Goal: Find specific page/section: Find specific page/section

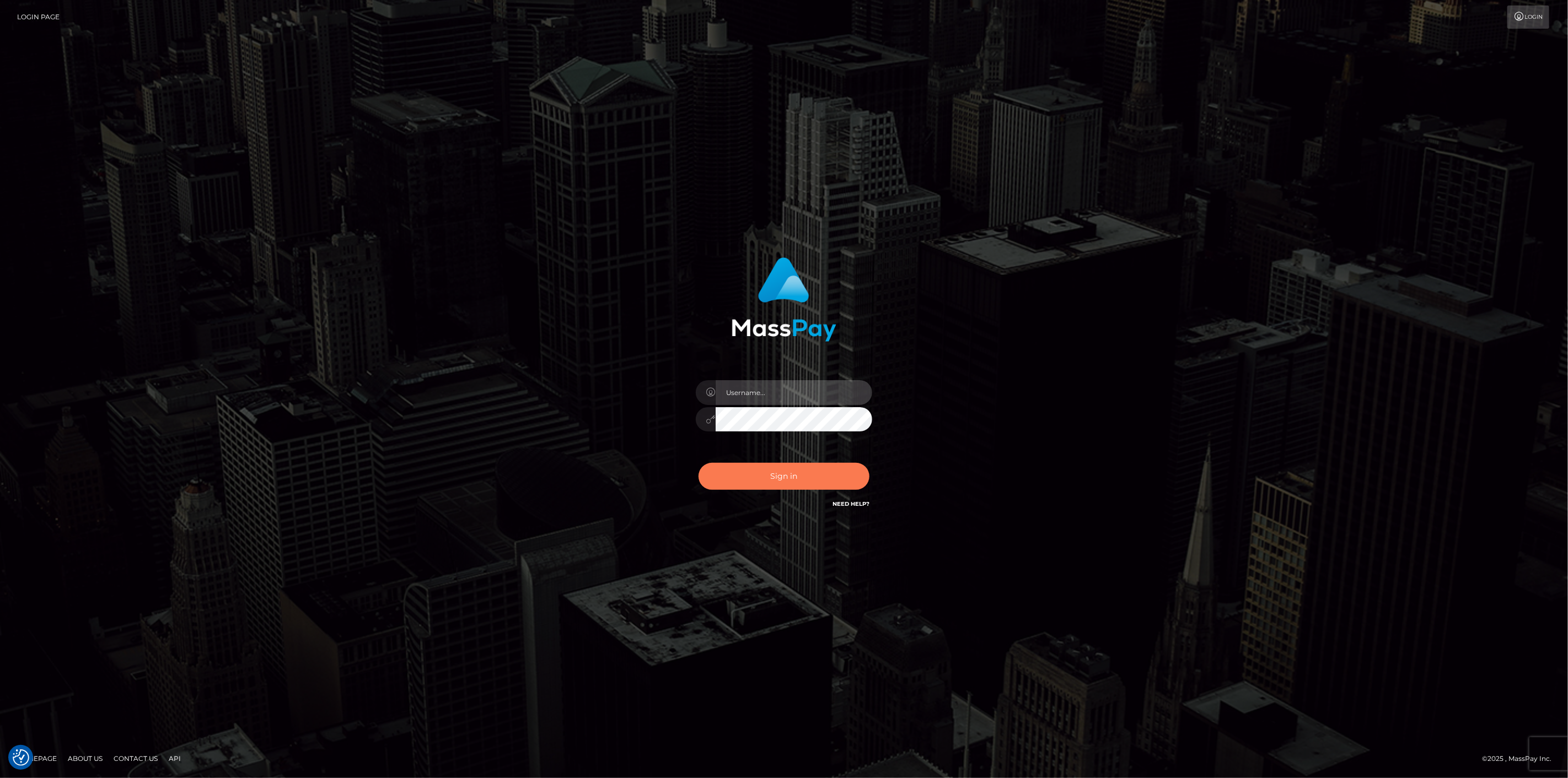
type input "[DOMAIN_NAME]"
drag, startPoint x: 775, startPoint y: 476, endPoint x: 776, endPoint y: 469, distance: 7.1
click at [778, 475] on button "Sign in" at bounding box center [784, 477] width 171 height 27
type input "[DOMAIN_NAME]"
click at [823, 470] on button "Sign in" at bounding box center [784, 477] width 171 height 27
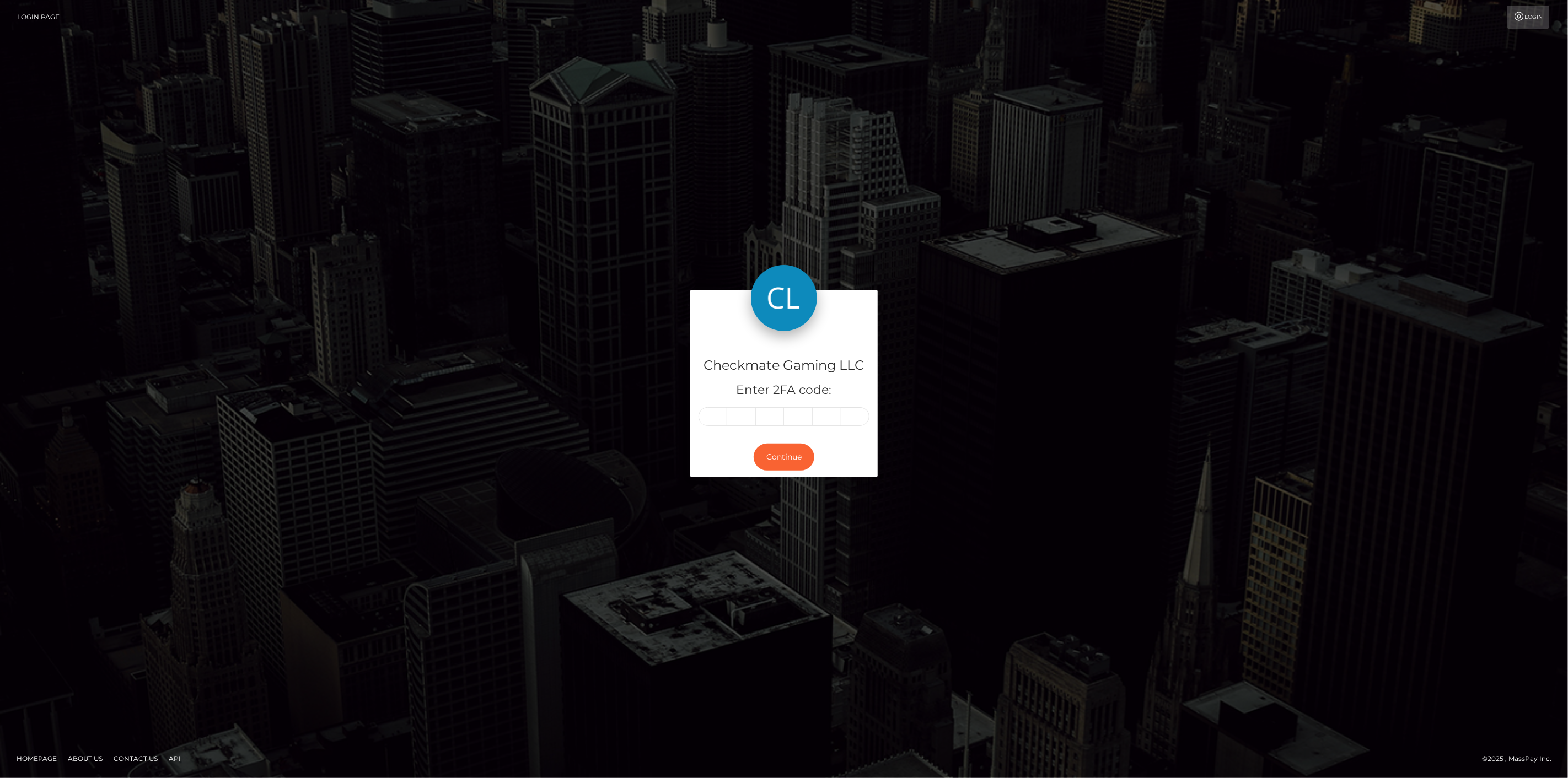
click at [709, 407] on input "text" at bounding box center [713, 416] width 29 height 18
type input "9"
type input "2"
type input "4"
type input "2"
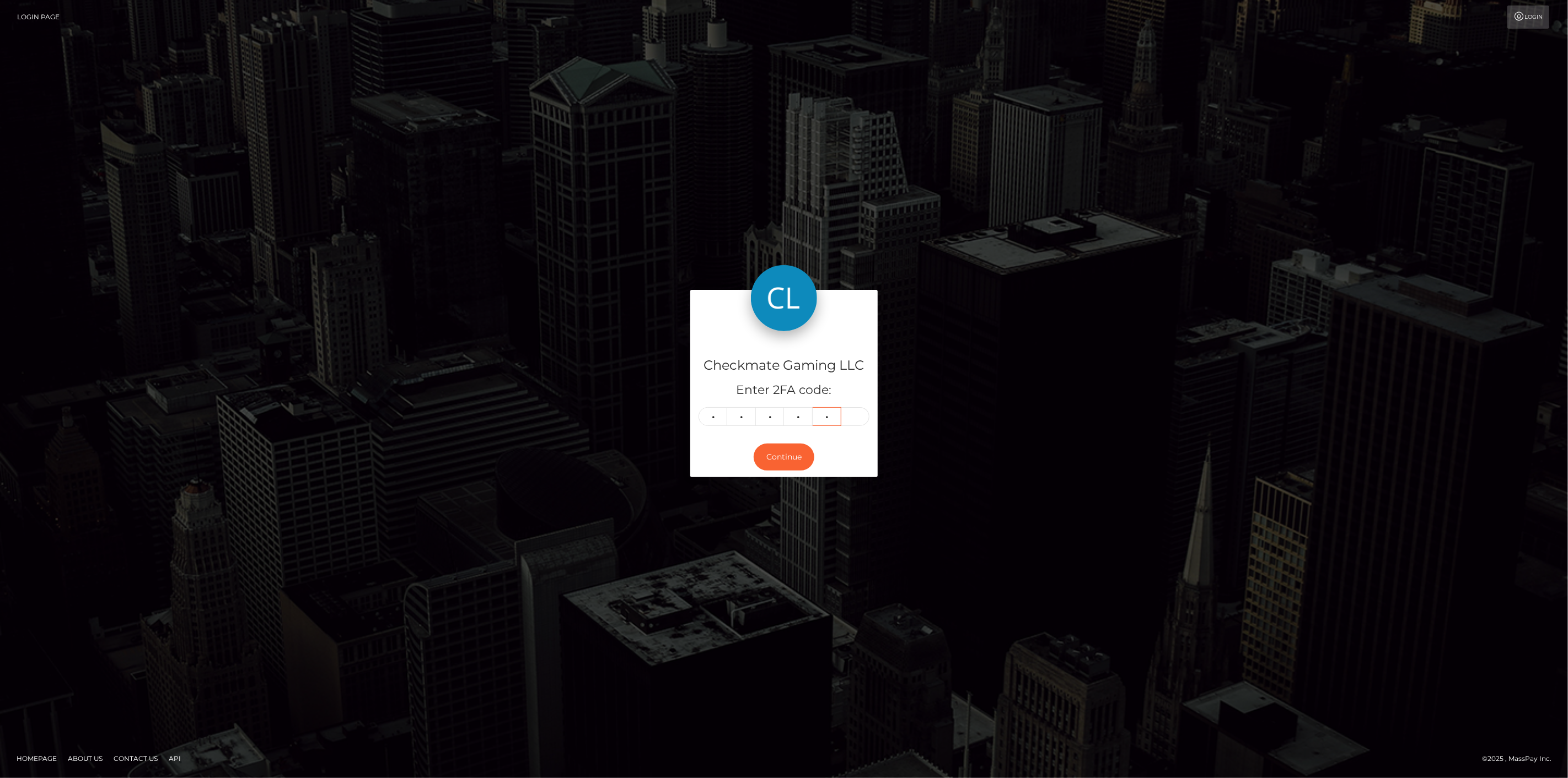
type input "6"
type input "1"
click at [770, 454] on button "Continue" at bounding box center [784, 457] width 61 height 27
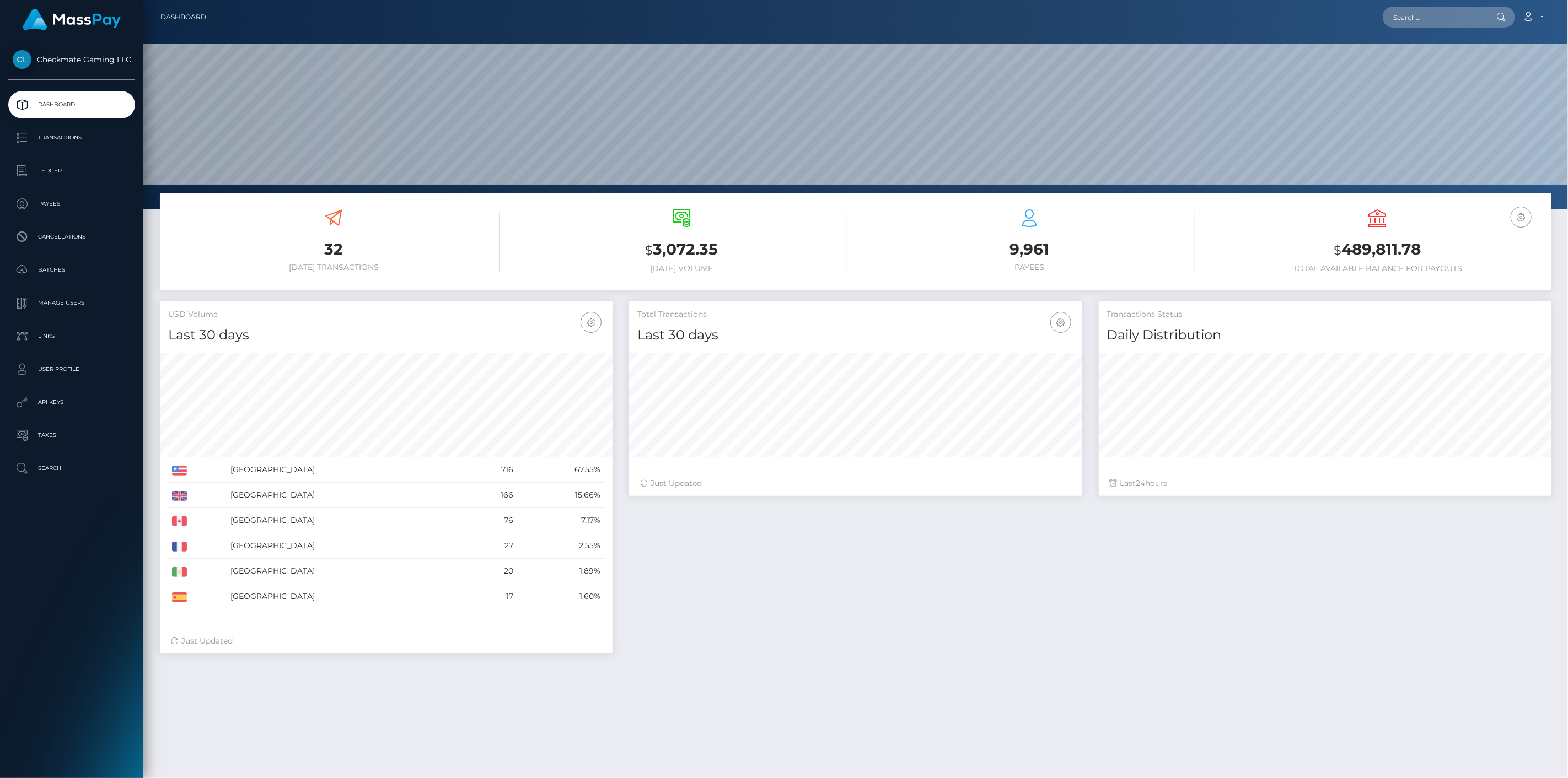
scroll to position [195, 454]
click at [64, 200] on p "Payees" at bounding box center [72, 203] width 118 height 16
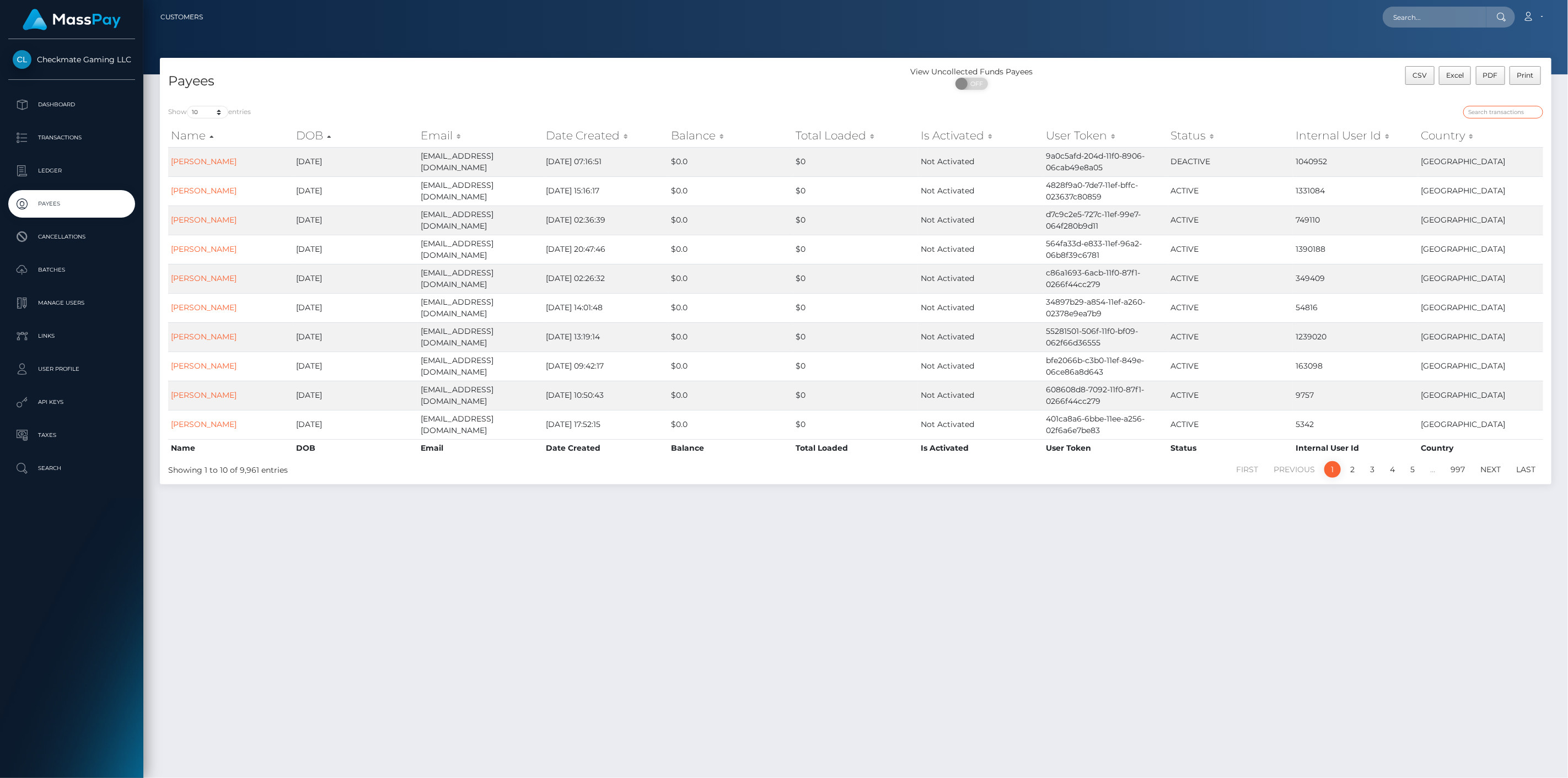
click at [1515, 106] on input "search" at bounding box center [1503, 111] width 79 height 13
paste input "343315"
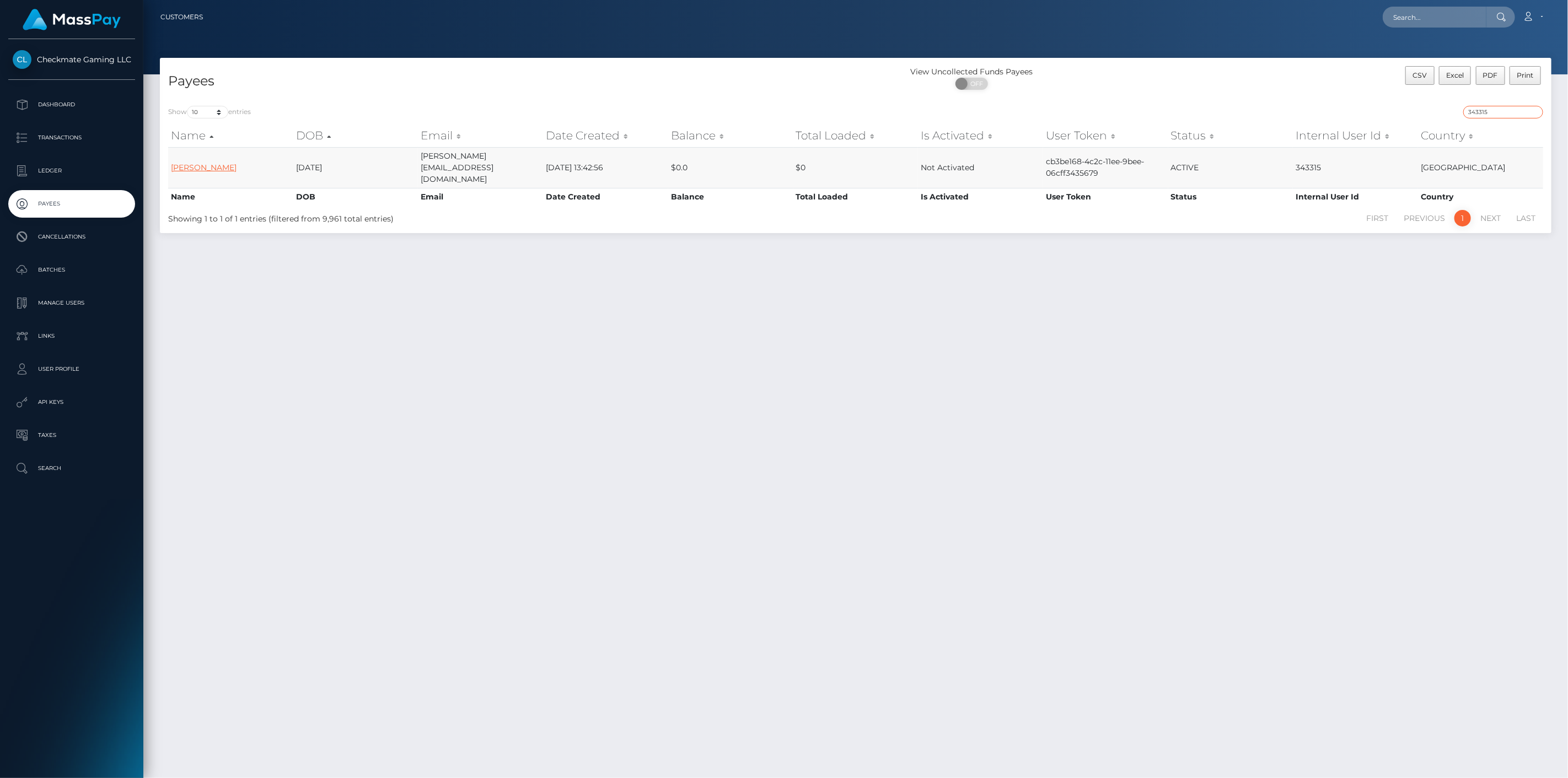
type input "343315"
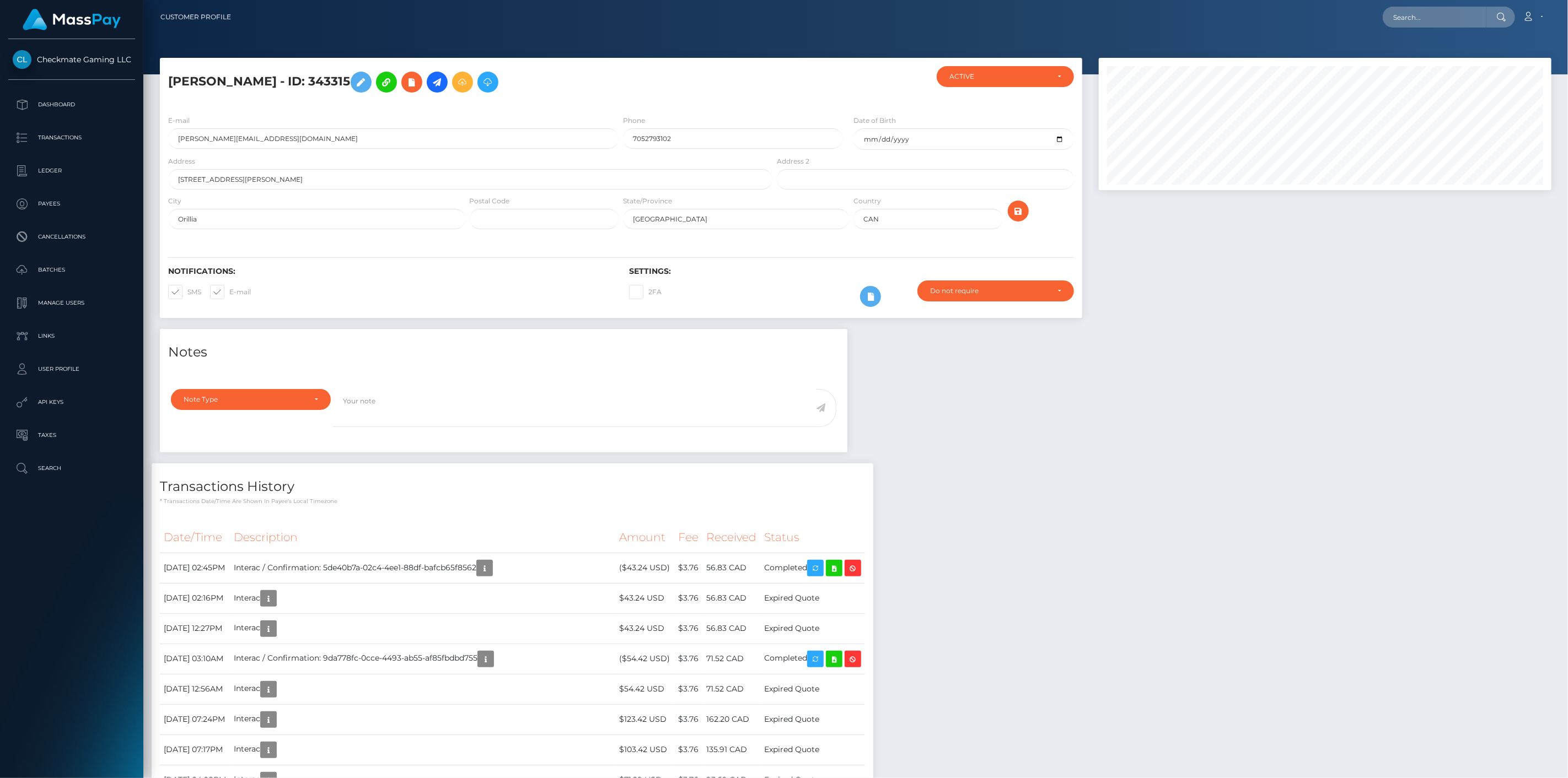
scroll to position [133, 454]
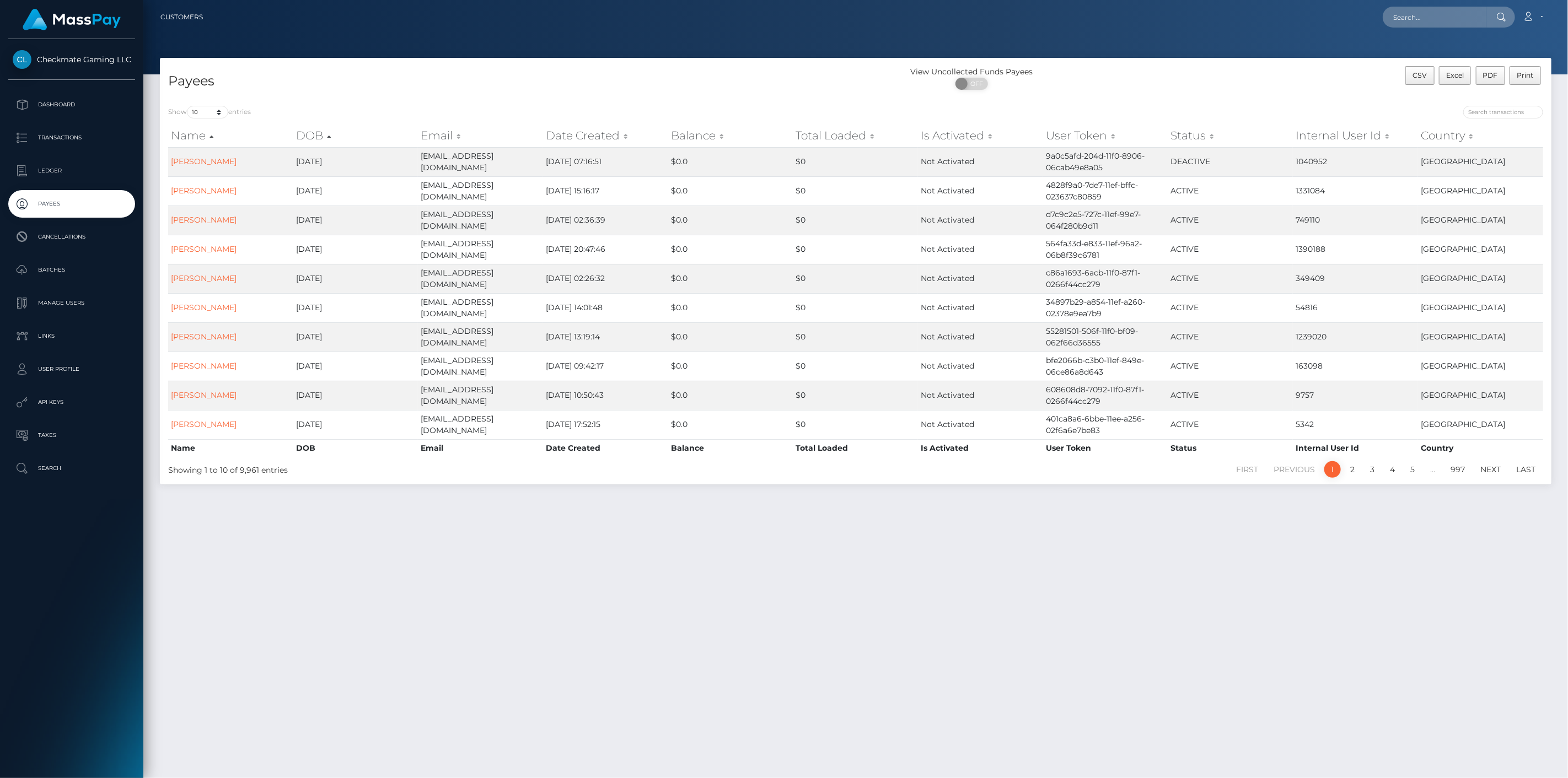
click at [1491, 119] on div at bounding box center [1203, 113] width 679 height 16
click at [1497, 113] on input "search" at bounding box center [1503, 111] width 79 height 13
paste input "157"
type input "157"
click at [1331, 134] on th "Internal User Id" at bounding box center [1355, 136] width 125 height 22
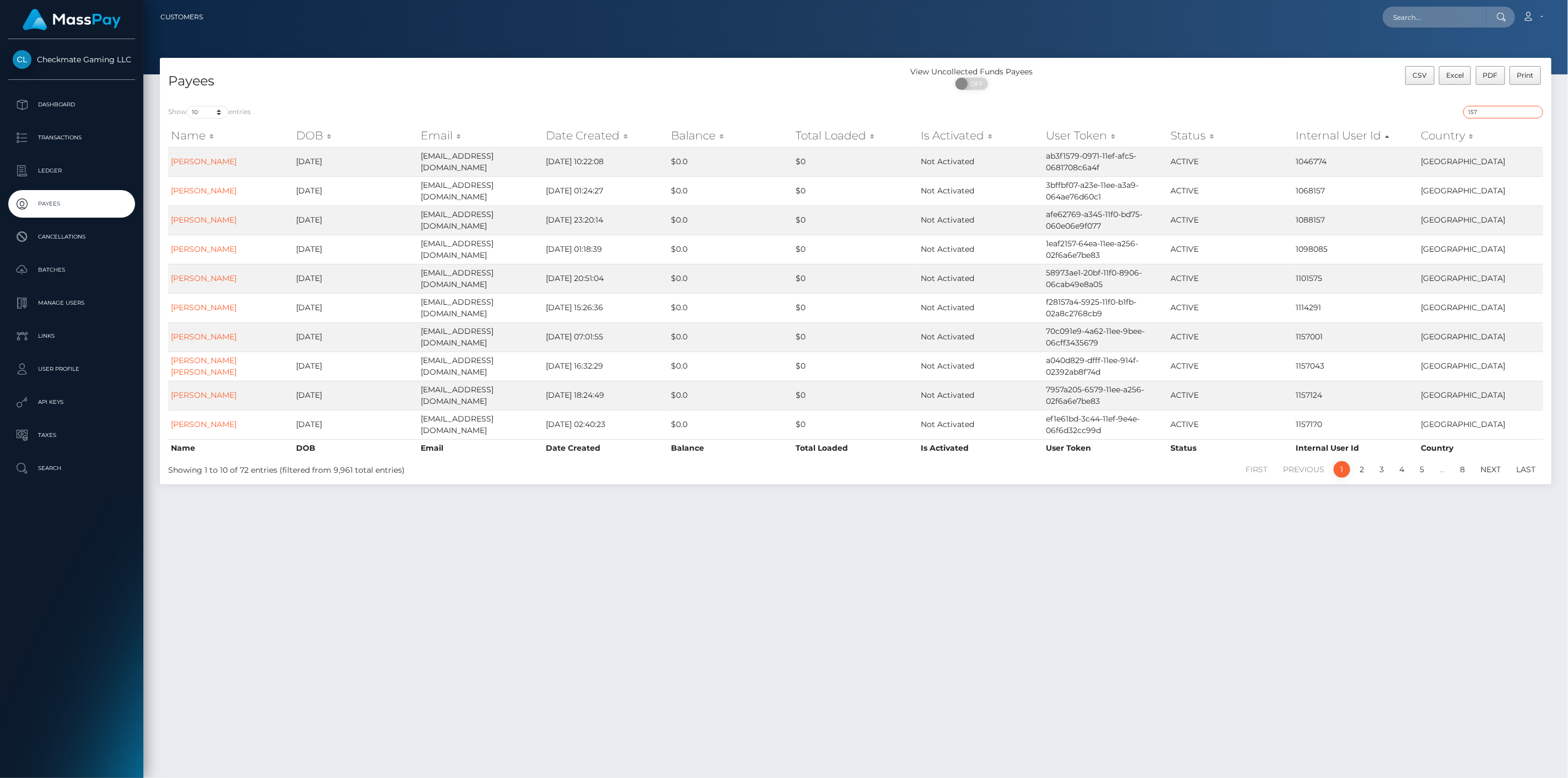
click at [1520, 111] on input "157" at bounding box center [1503, 111] width 79 height 13
click at [198, 111] on select "10 25 50 100 250" at bounding box center [207, 111] width 42 height 13
select select "50"
click at [188, 106] on select "10 25 50 100 250" at bounding box center [207, 111] width 42 height 13
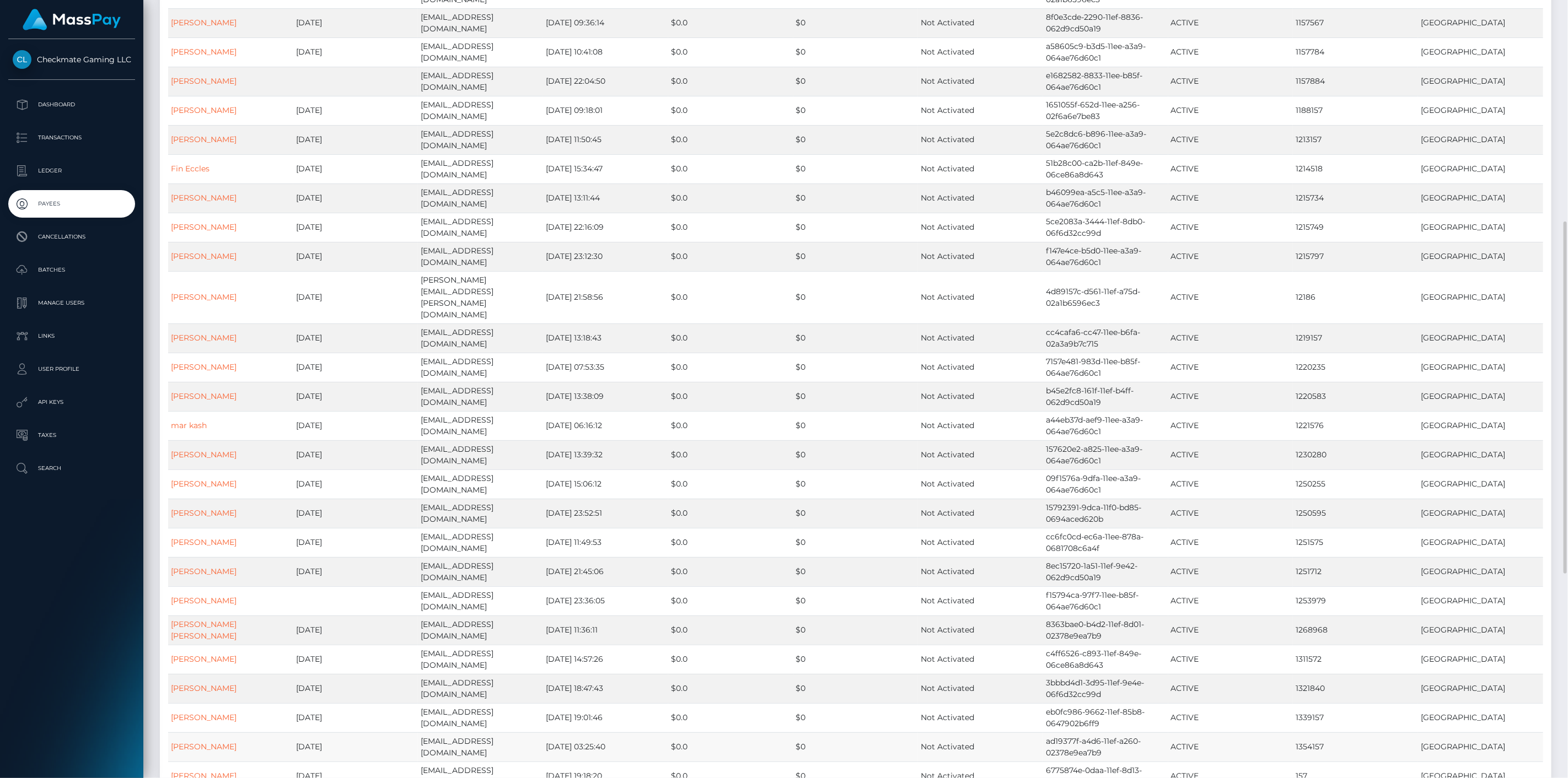
scroll to position [857, 0]
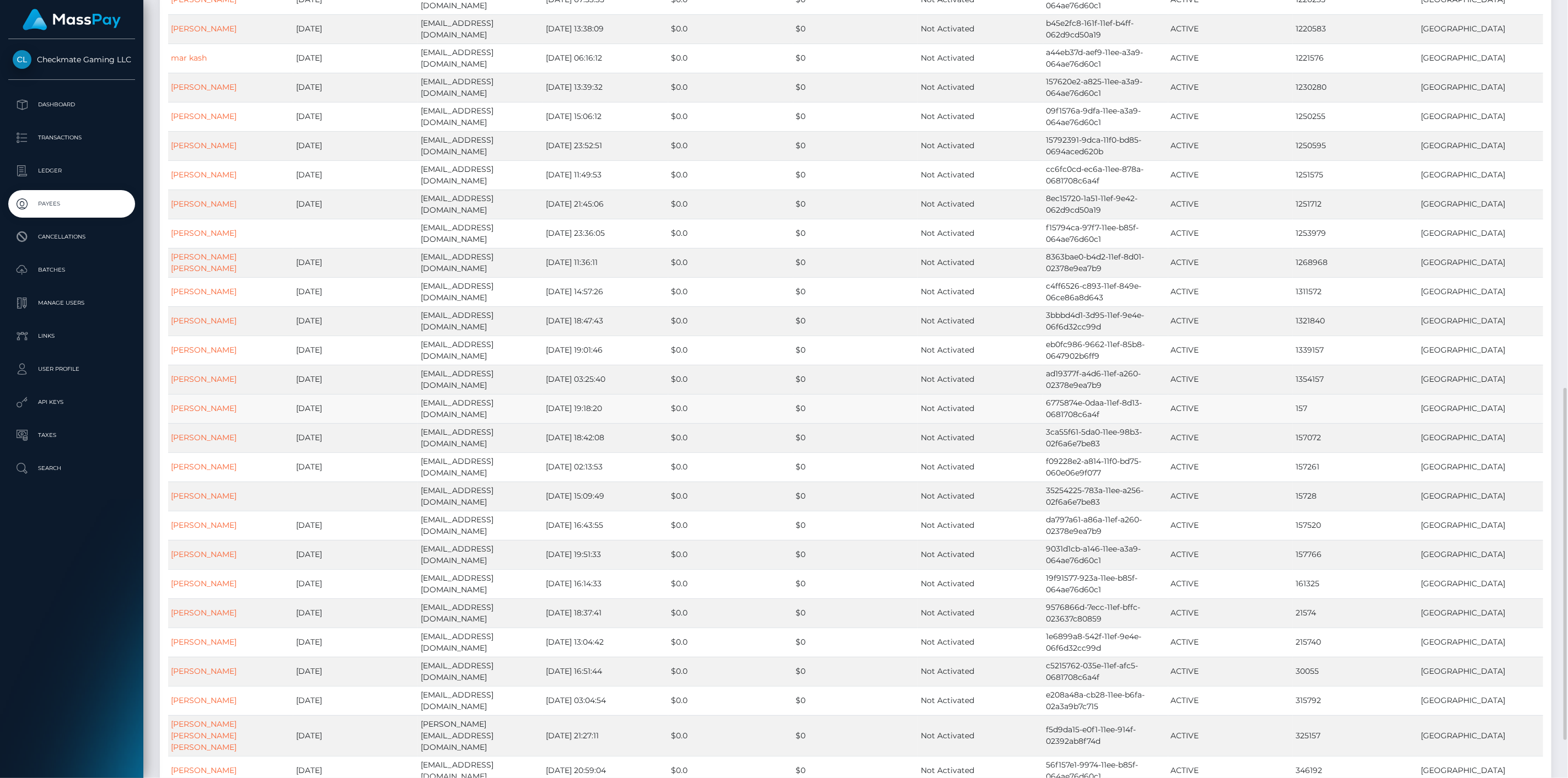
drag, startPoint x: 707, startPoint y: 387, endPoint x: 388, endPoint y: 390, distance: 319.0
click at [390, 394] on tr "Cory Oxley 2001-01-10 muswjr01@gmail.com 2024-05-08 19:18:20 $0.0 $0 Not Activa…" at bounding box center [855, 409] width 1375 height 29
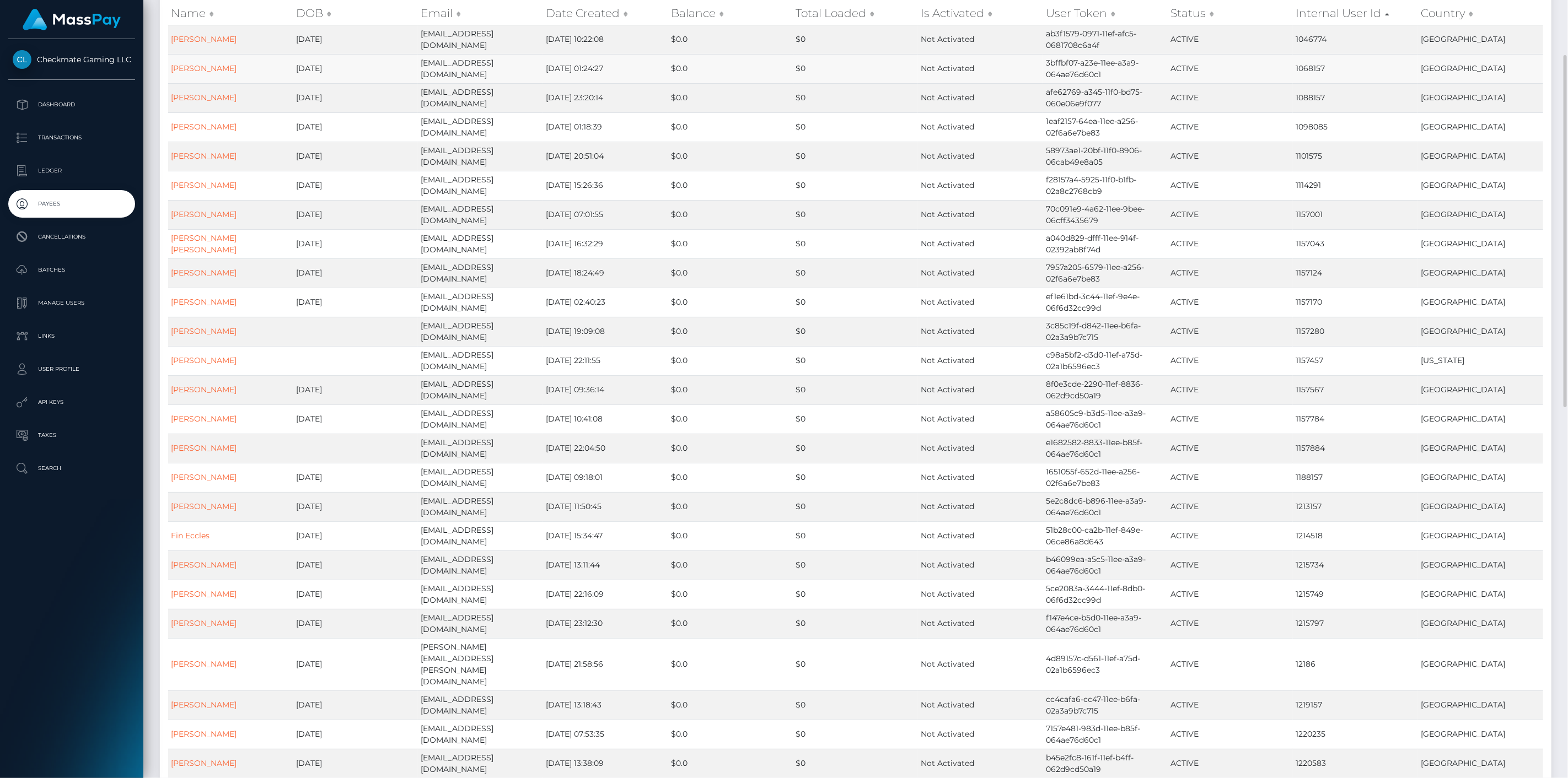
scroll to position [0, 0]
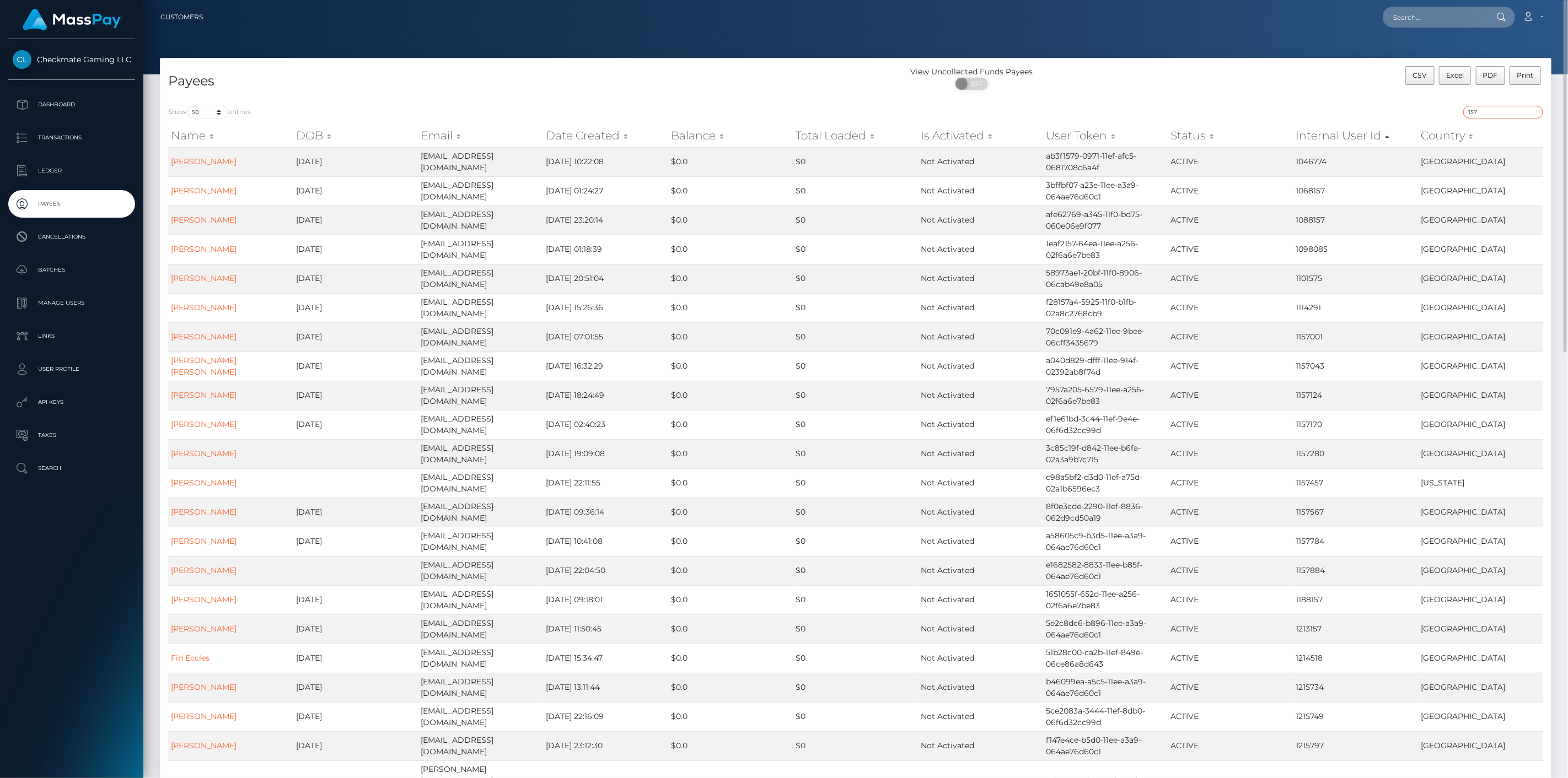
click at [1494, 109] on input "157" at bounding box center [1503, 111] width 79 height 13
paste input "3532"
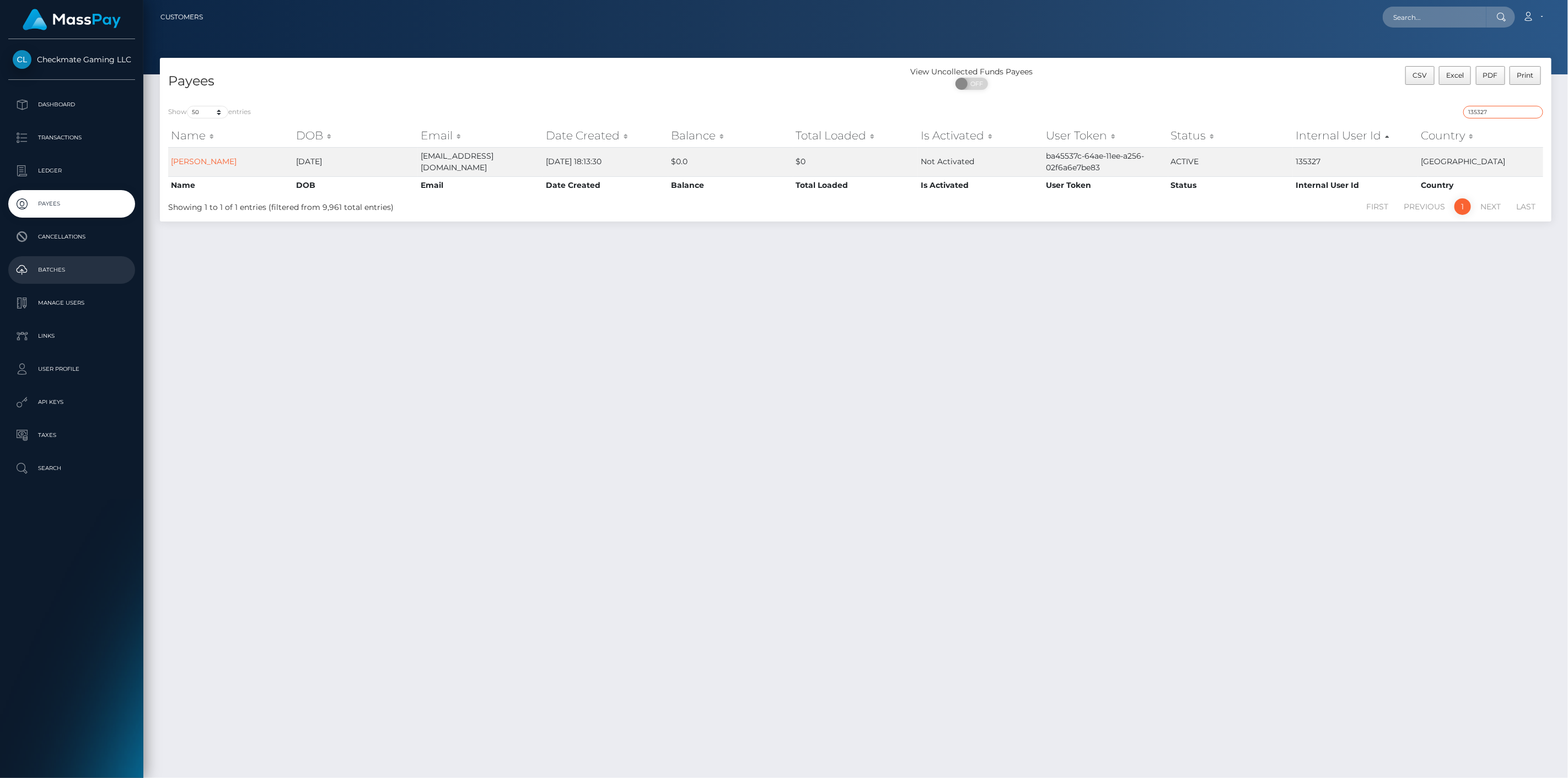
type input "135327"
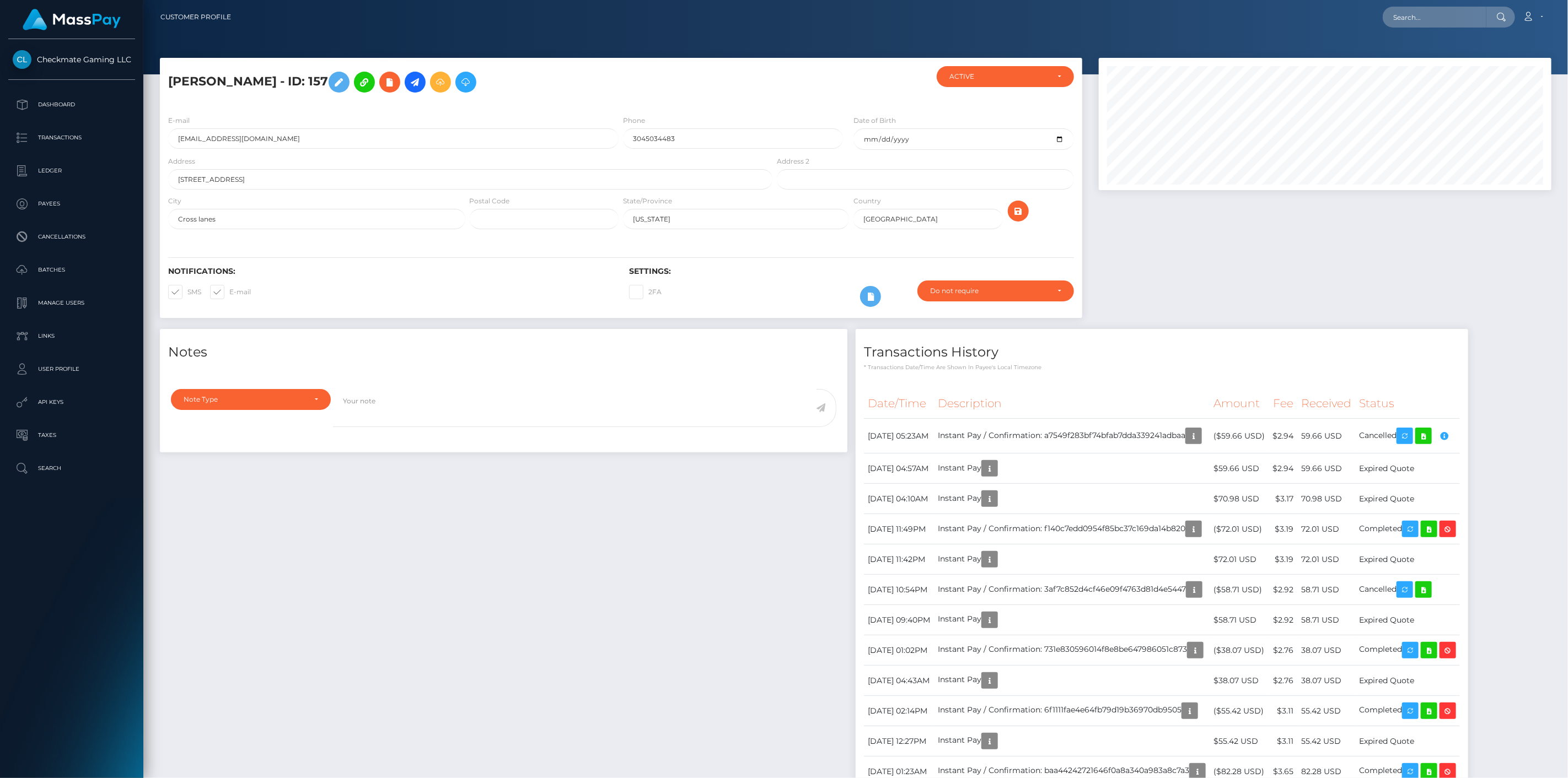
scroll to position [133, 454]
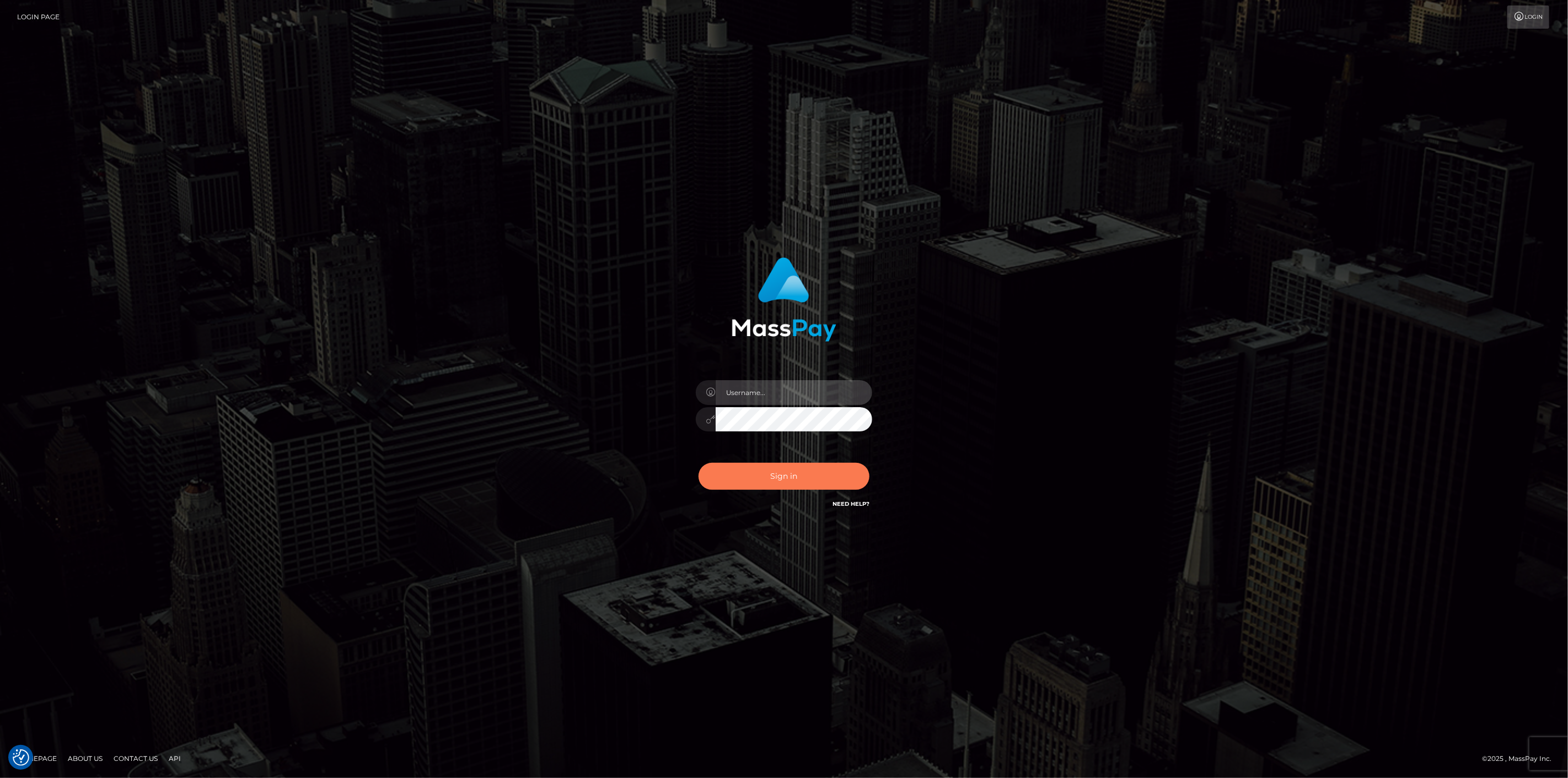
type input "scott.cm"
click at [768, 485] on button "Sign in" at bounding box center [784, 477] width 171 height 27
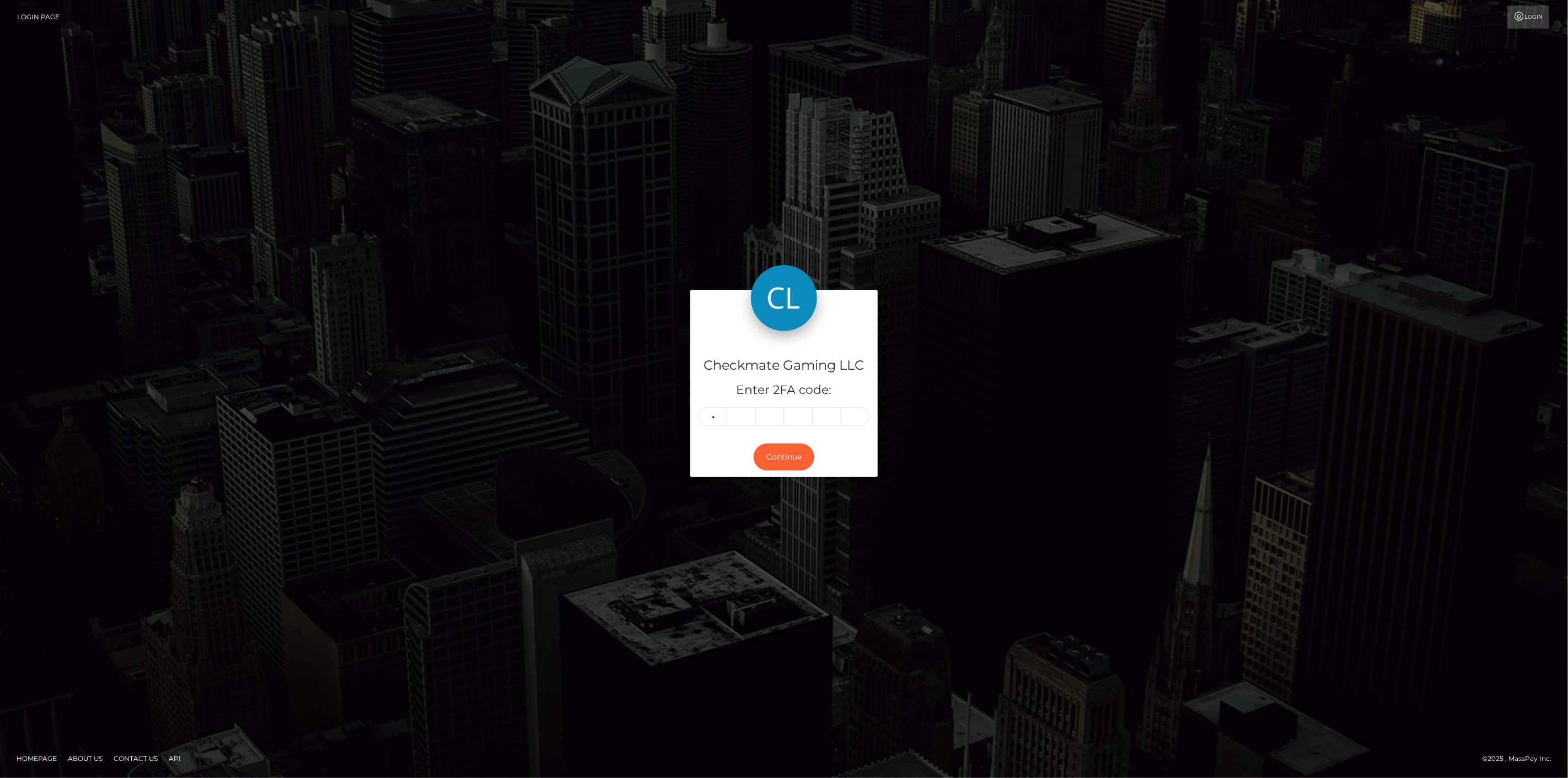
type input "1"
type input "6"
type input "5"
type input "0"
type input "5"
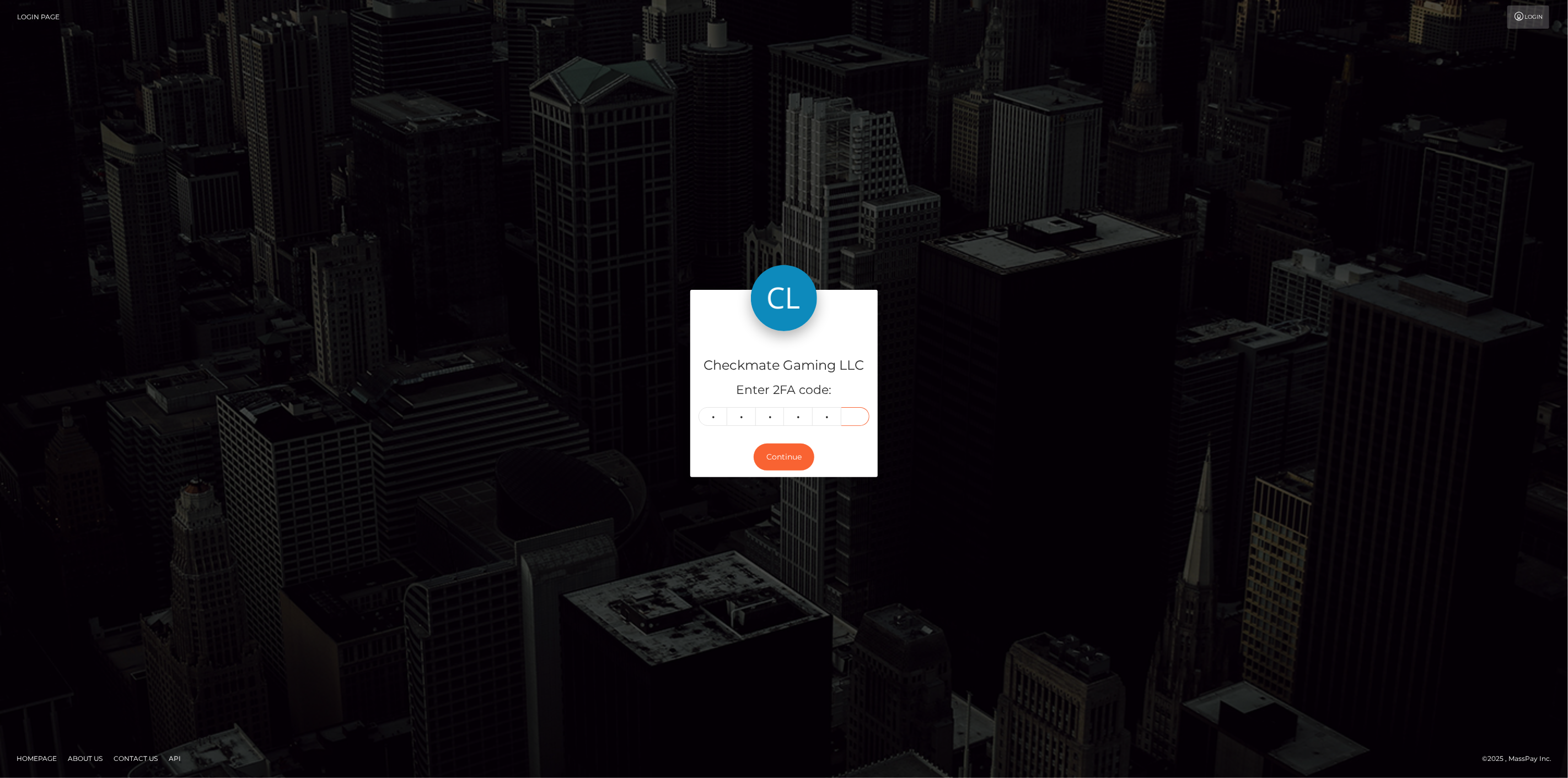
type input "8"
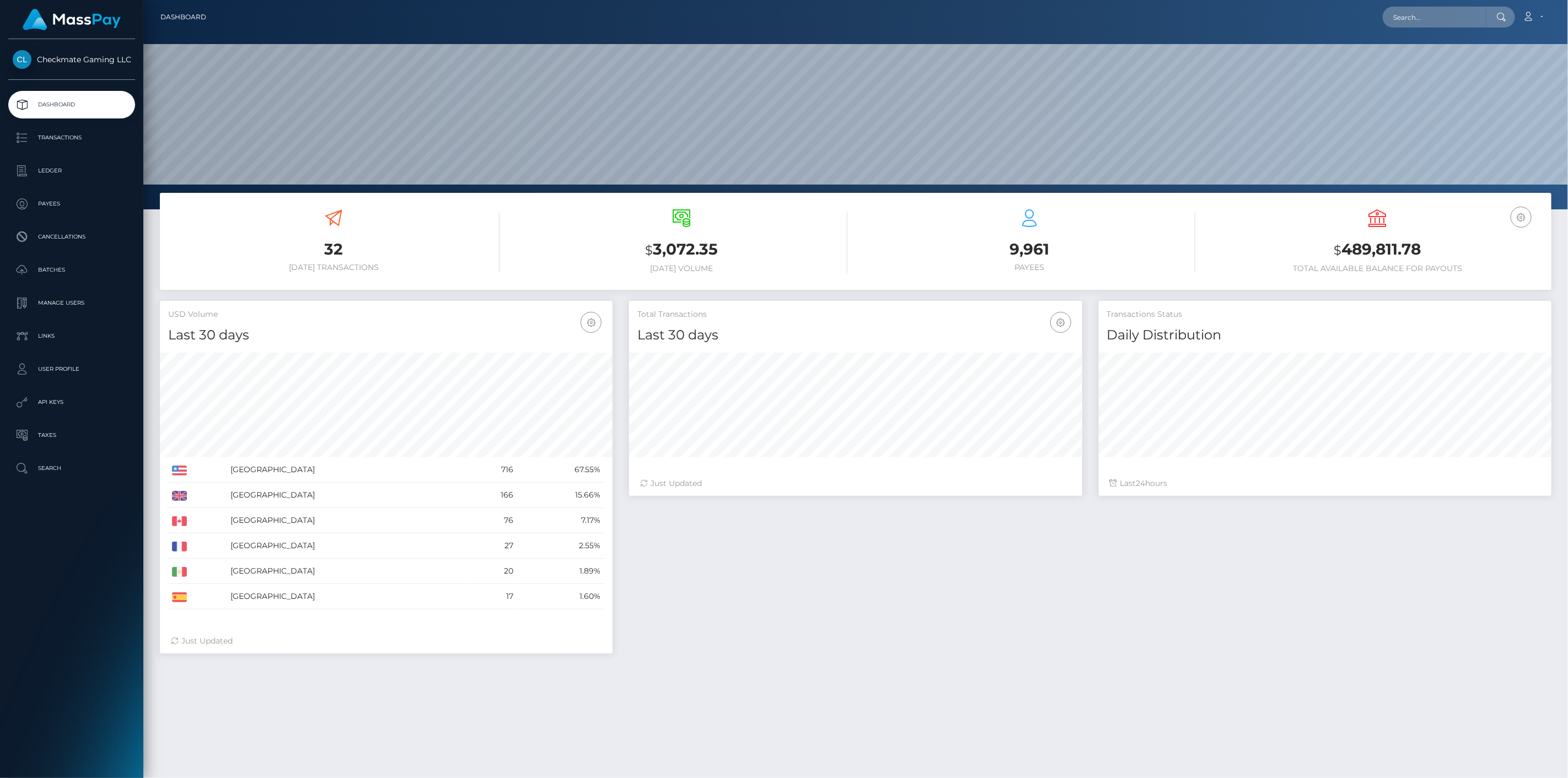
scroll to position [195, 454]
click at [65, 203] on p "Payees" at bounding box center [72, 203] width 118 height 16
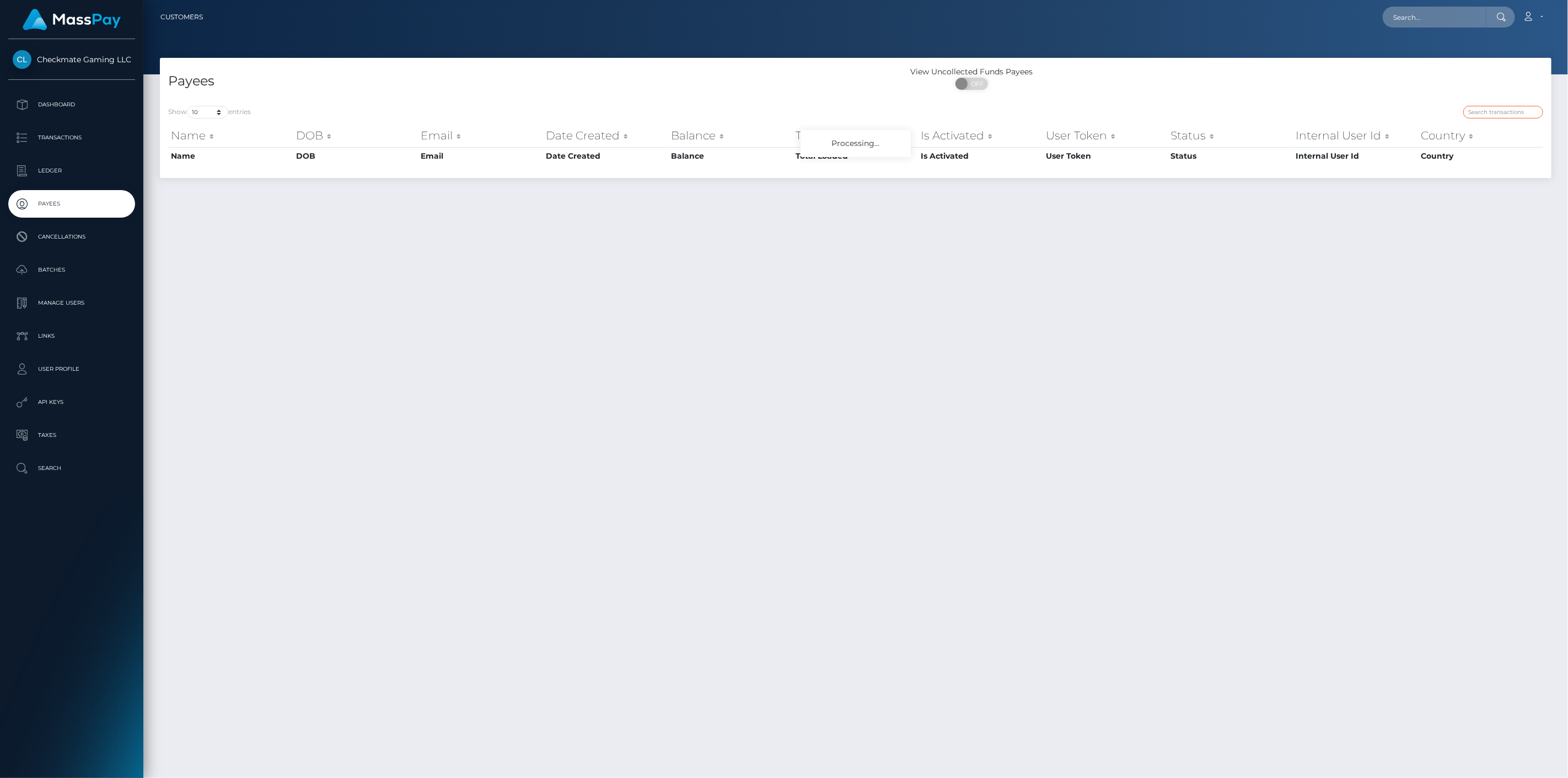
click at [1482, 107] on input "search" at bounding box center [1503, 111] width 79 height 13
paste input "1419054"
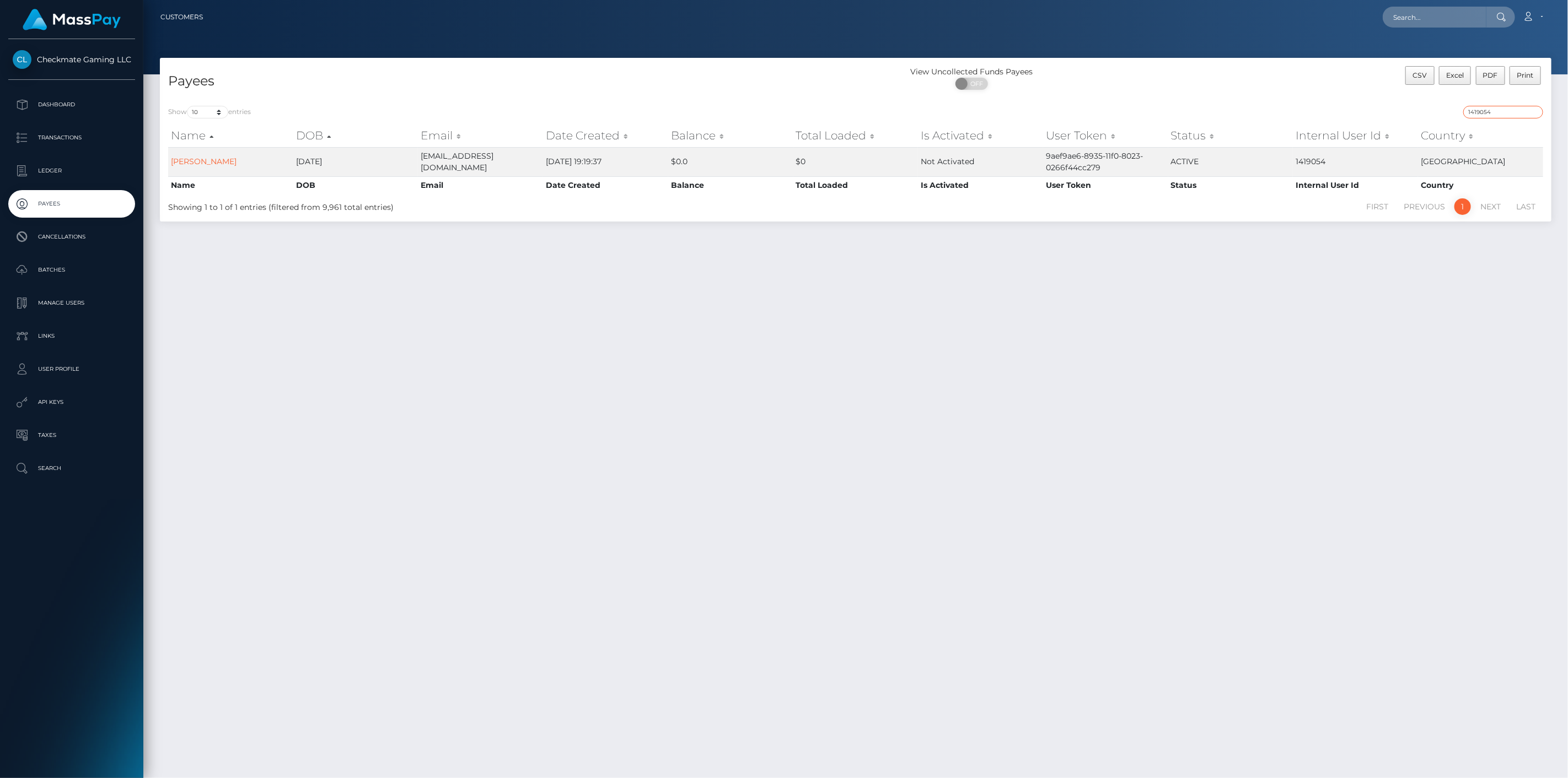
drag, startPoint x: 1462, startPoint y: 114, endPoint x: 1434, endPoint y: 112, distance: 28.1
click at [1434, 112] on div "1419054" at bounding box center [1203, 113] width 679 height 16
paste input "996548"
type input "996548"
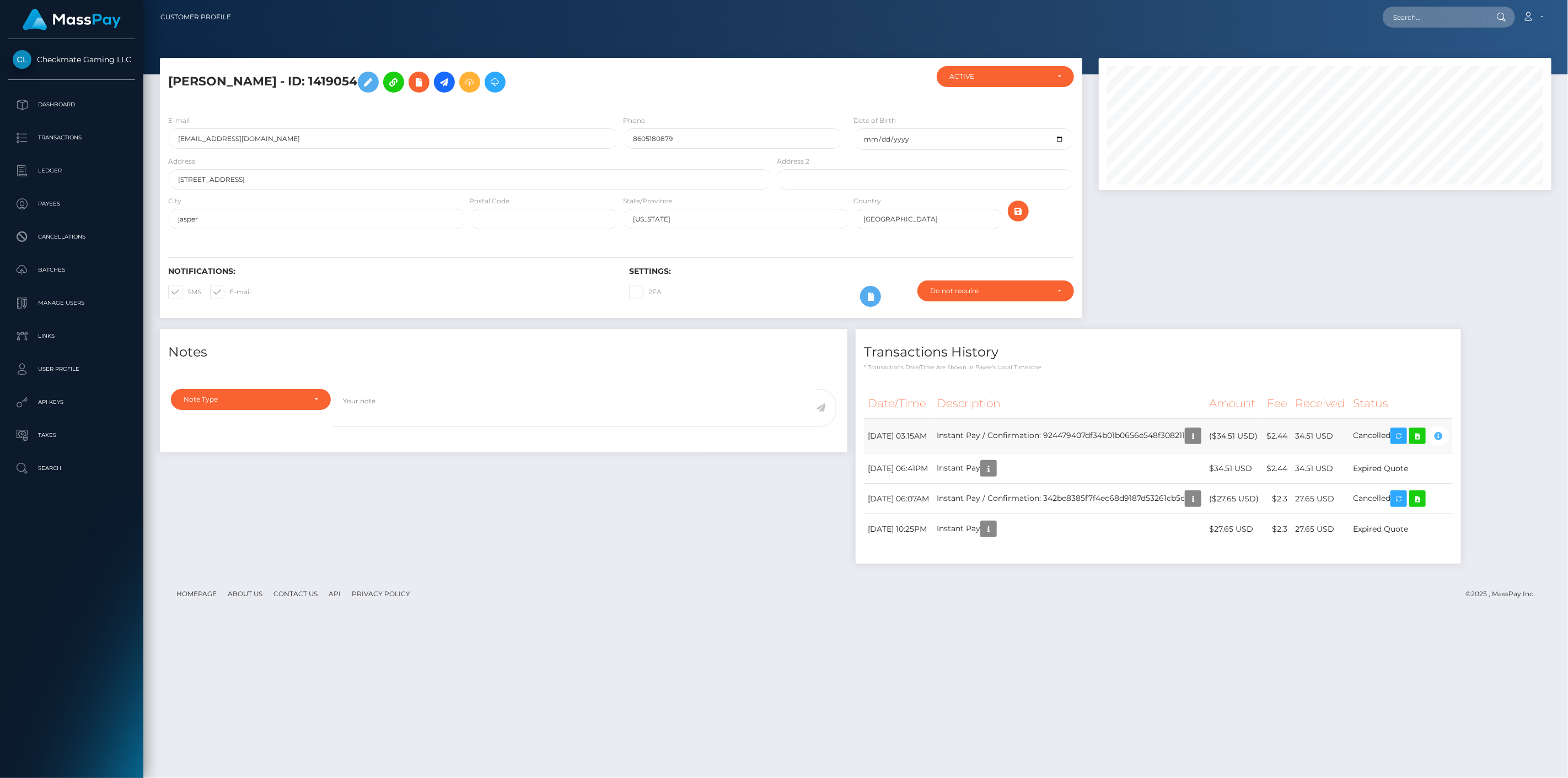
scroll to position [133, 454]
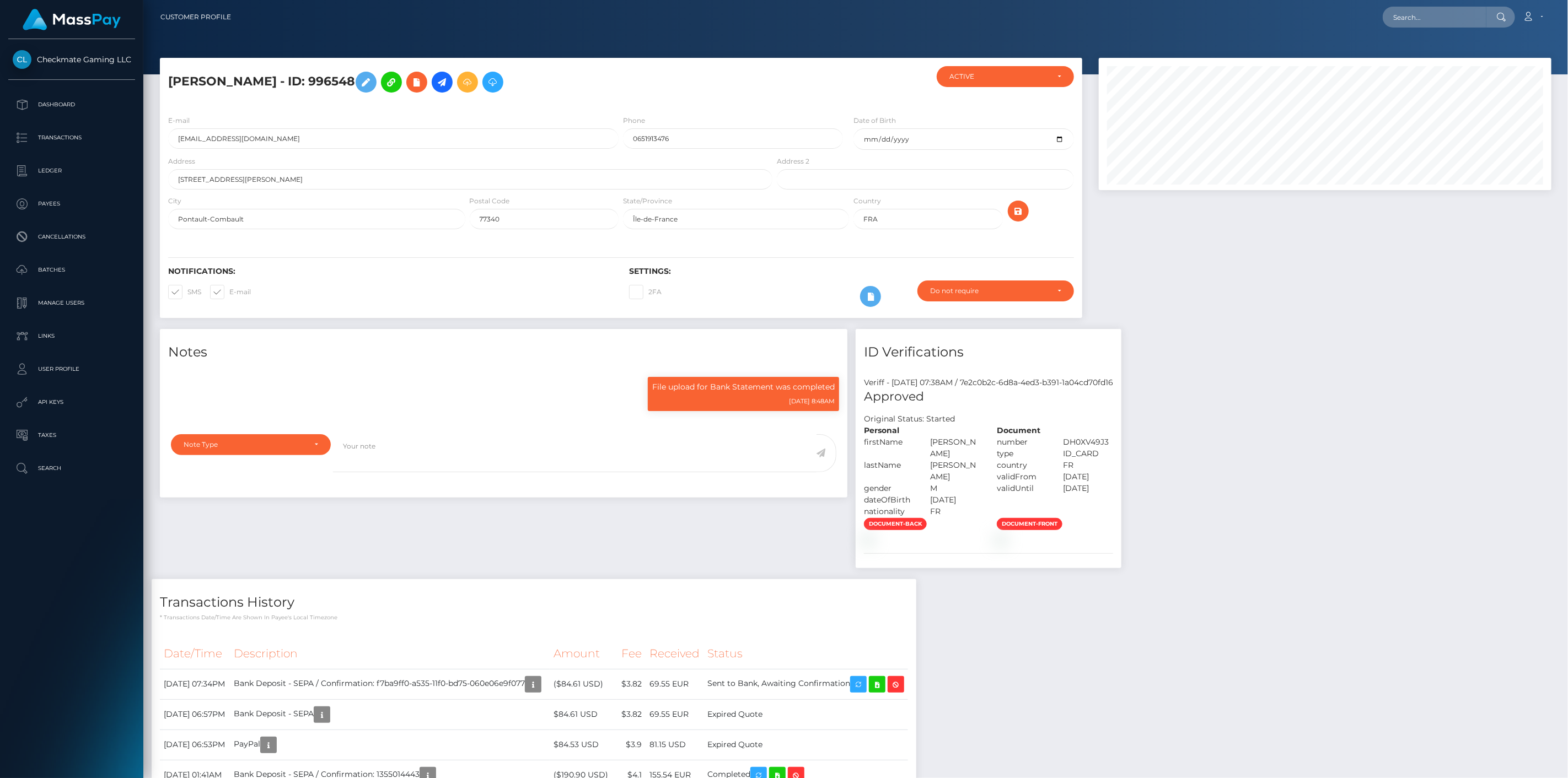
scroll to position [306, 0]
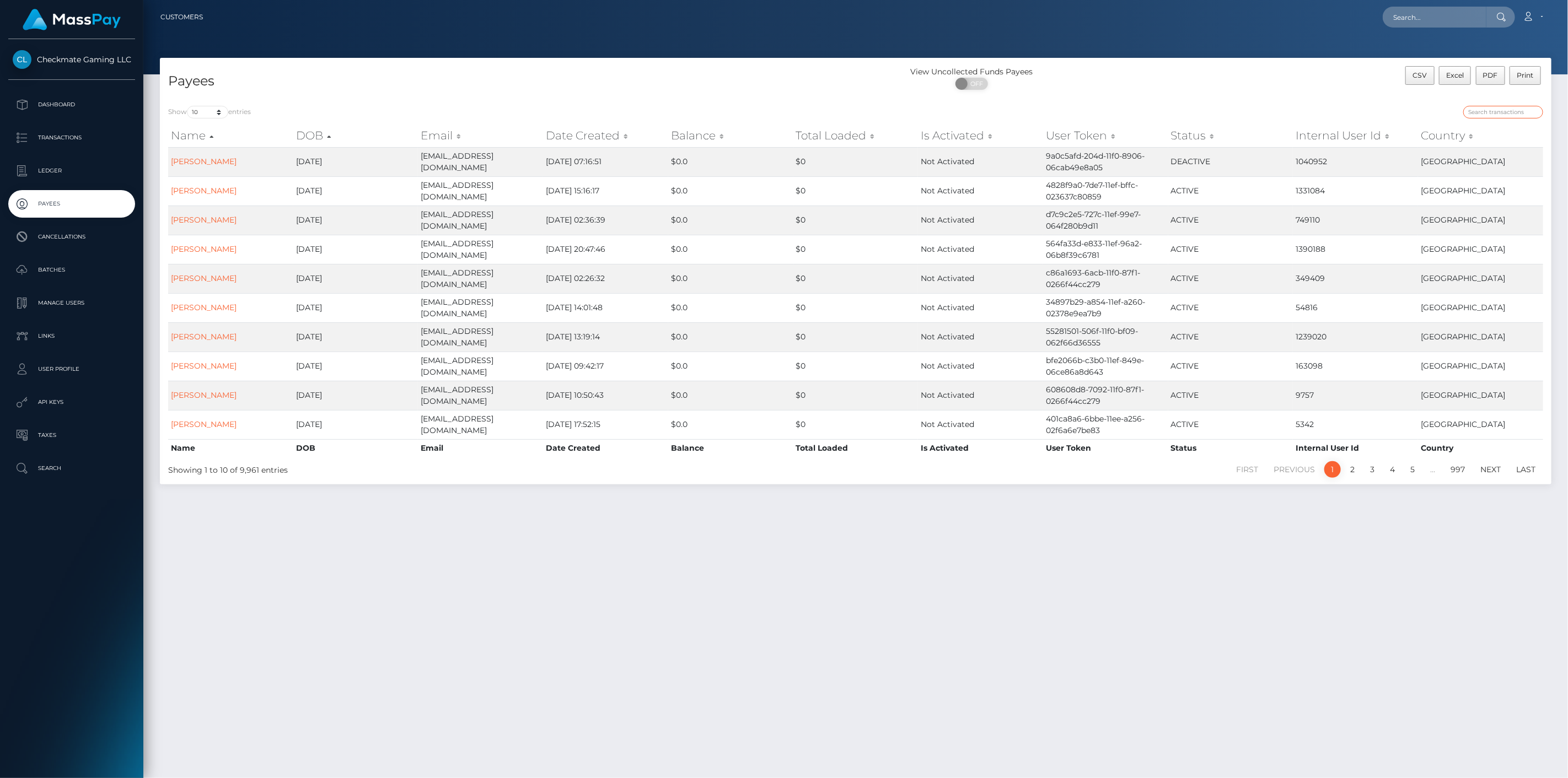
click at [1480, 107] on input "search" at bounding box center [1503, 111] width 79 height 13
paste input "842209"
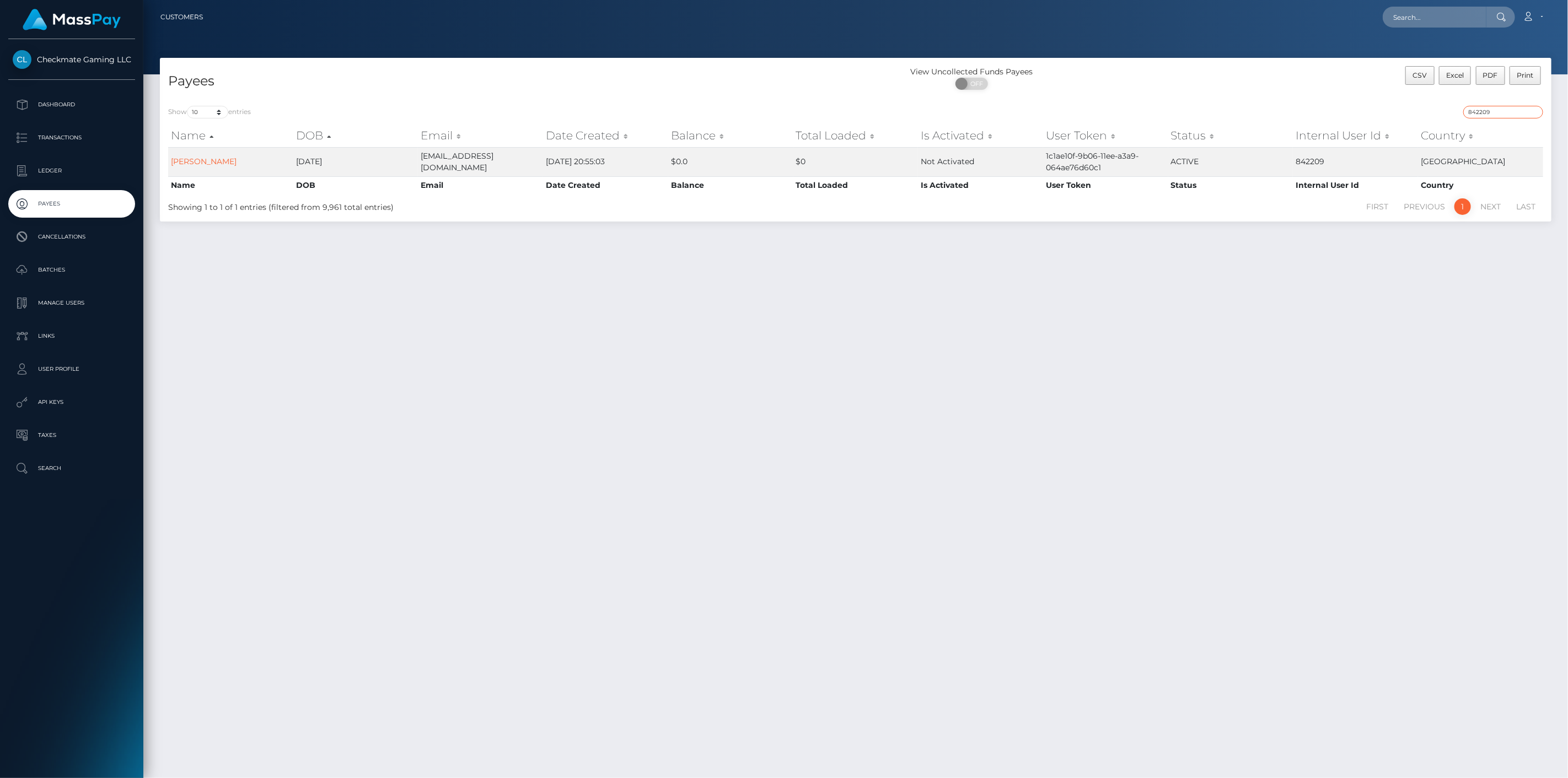
drag, startPoint x: 1483, startPoint y: 110, endPoint x: 1312, endPoint y: 113, distance: 171.0
click at [1339, 111] on div "842209" at bounding box center [1203, 113] width 679 height 16
paste input "1418774"
type input "1418774"
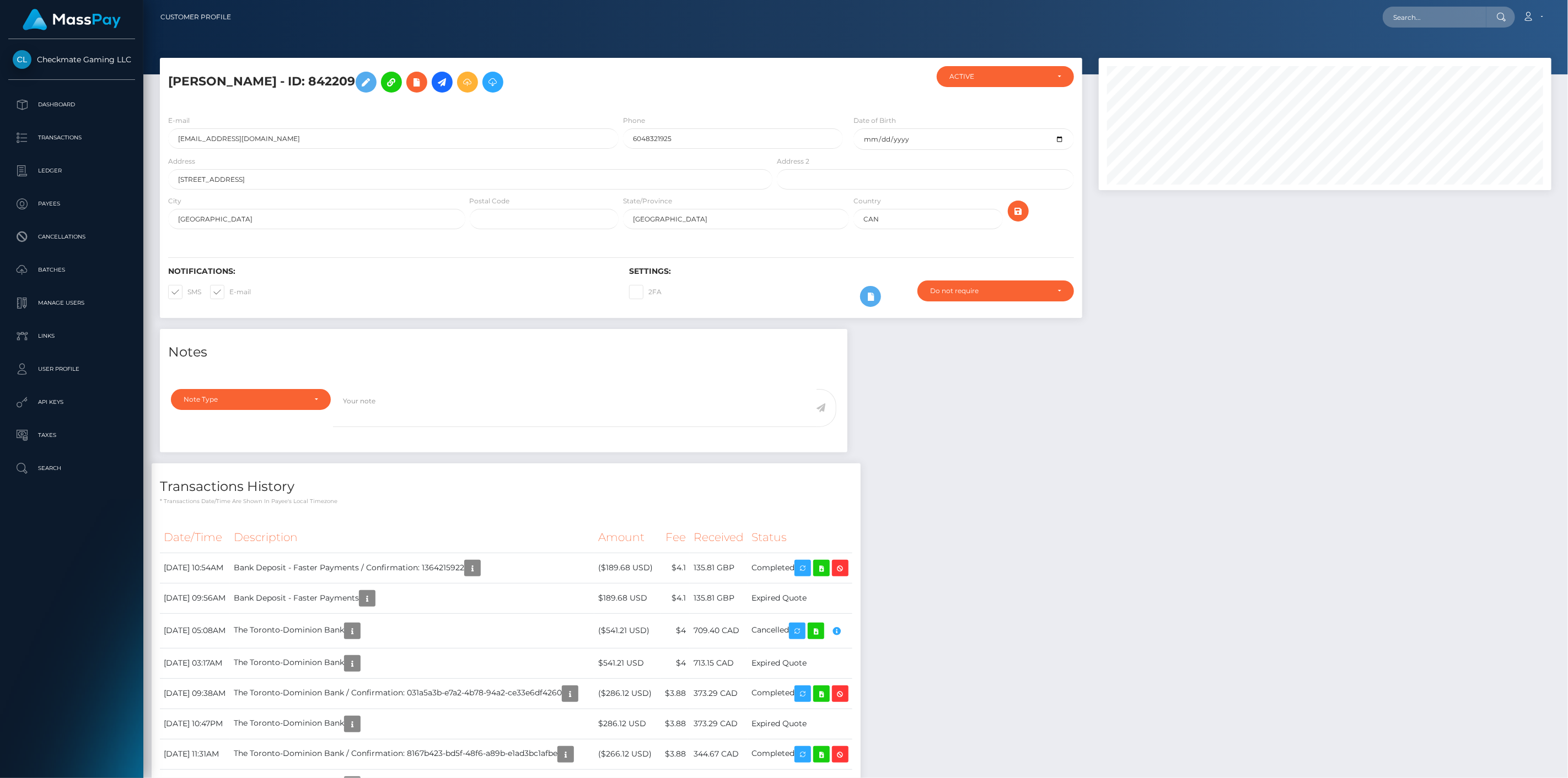
scroll to position [133, 454]
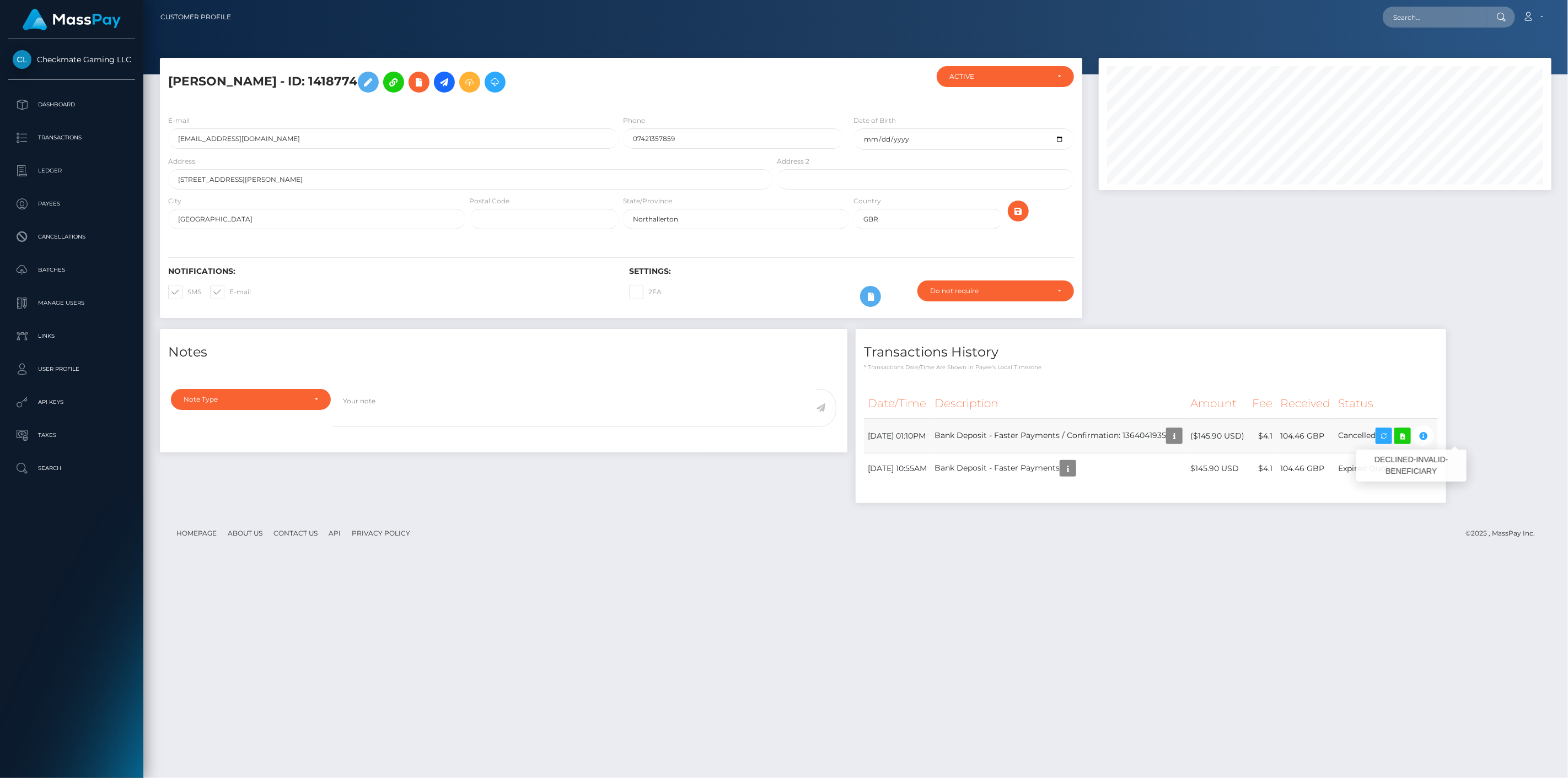
scroll to position [133, 454]
